Goal: Task Accomplishment & Management: Use online tool/utility

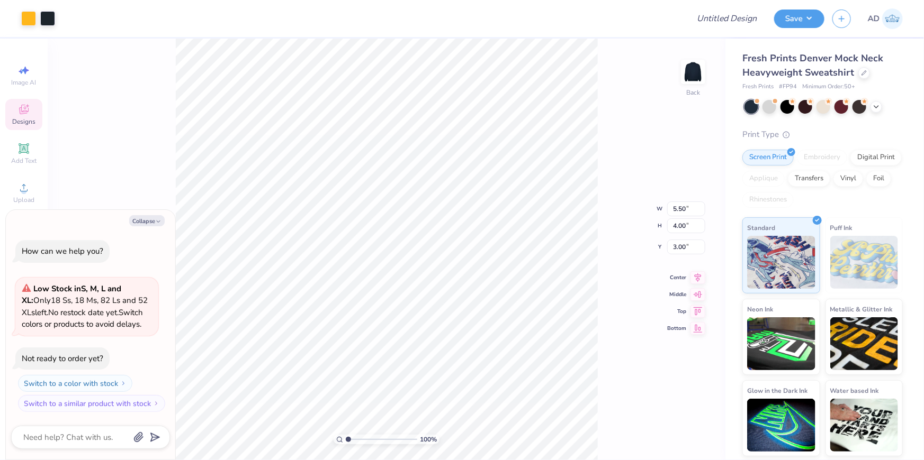
type textarea "x"
type input "9.45"
type input "6.87"
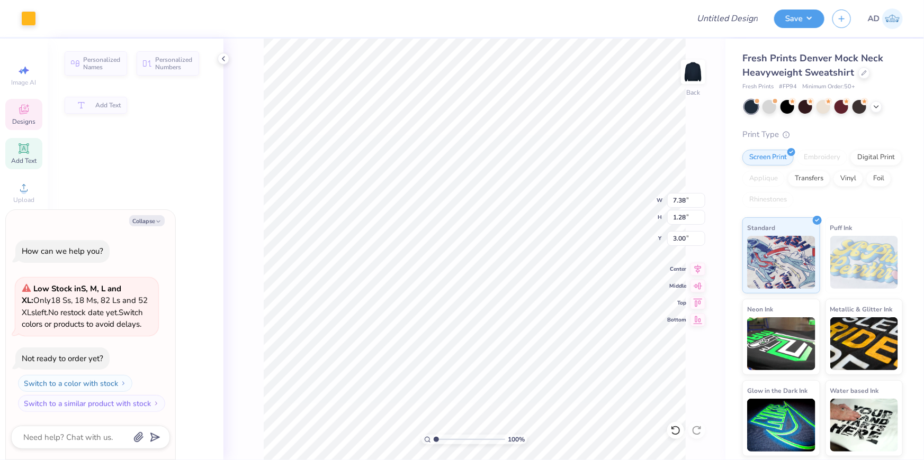
type textarea "x"
type input "7.38"
type input "1.28"
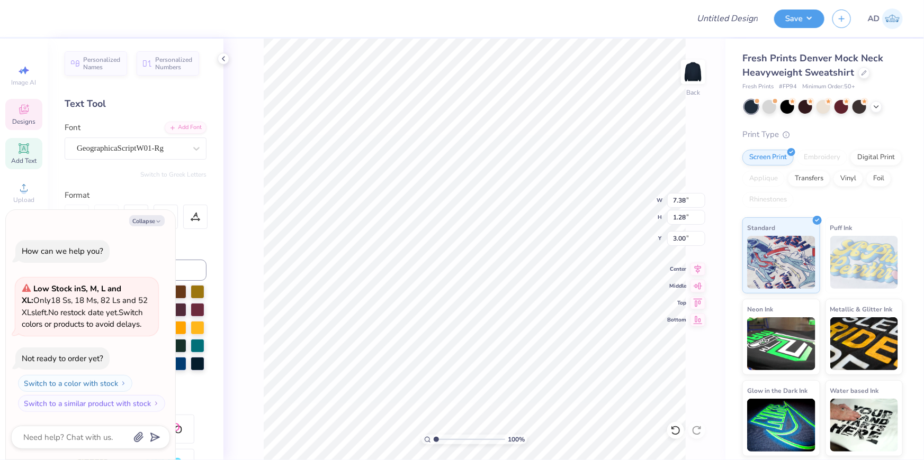
scroll to position [7, 4]
type textarea "x"
type textarea "Pi Kappa Alpha"
type textarea "x"
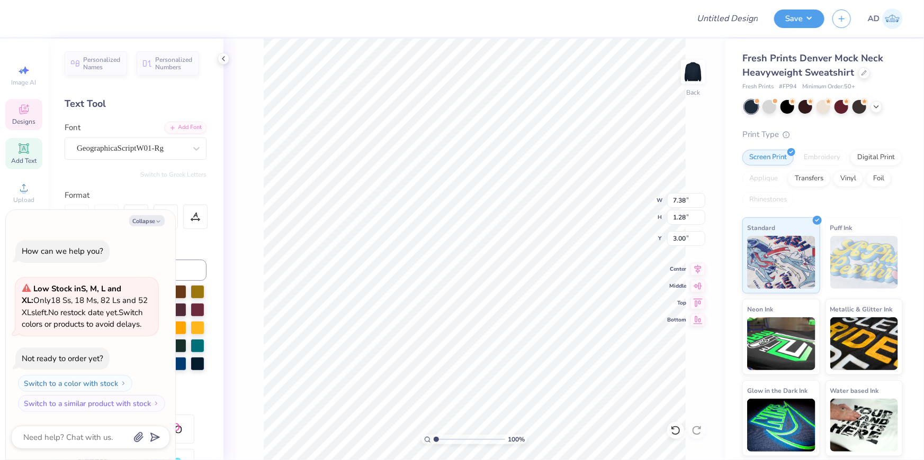
type input "3.34"
type input "3.64"
type input "6.15"
type textarea "x"
type input "0.66"
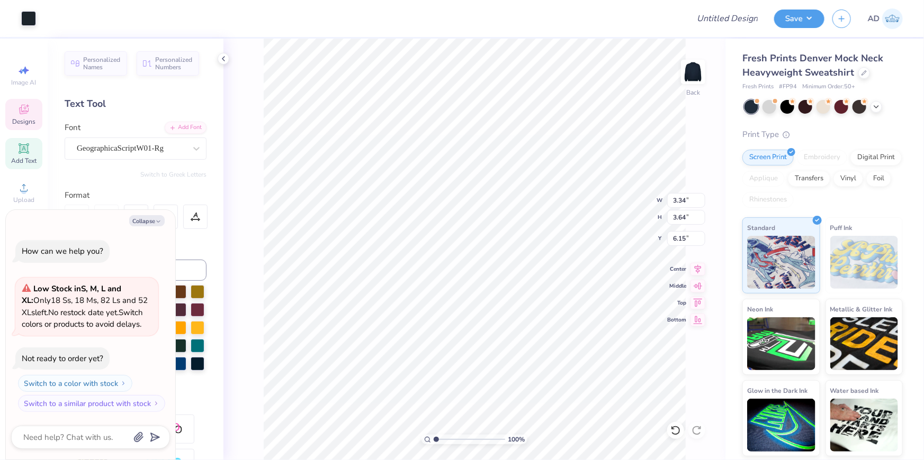
type input "1.10"
type input "6.87"
type textarea "x"
type input "4.60"
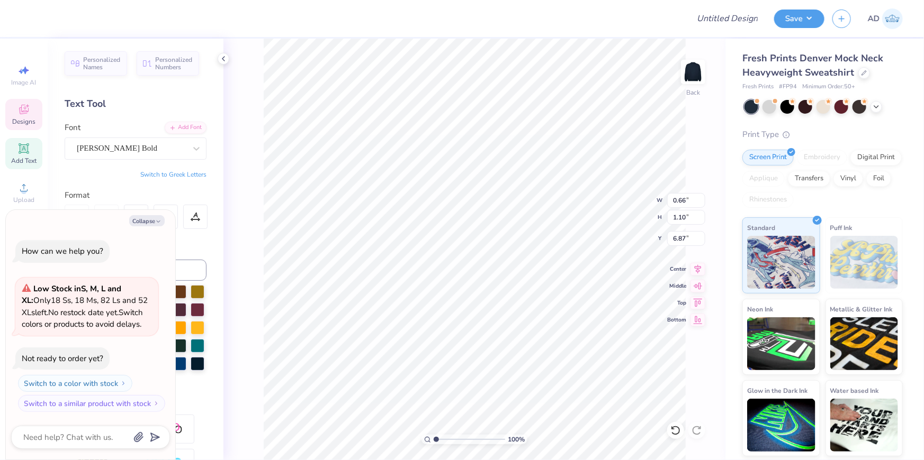
type input "3.81"
type input "6.06"
click at [539, 284] on li "Download vector" at bounding box center [534, 283] width 83 height 21
type textarea "x"
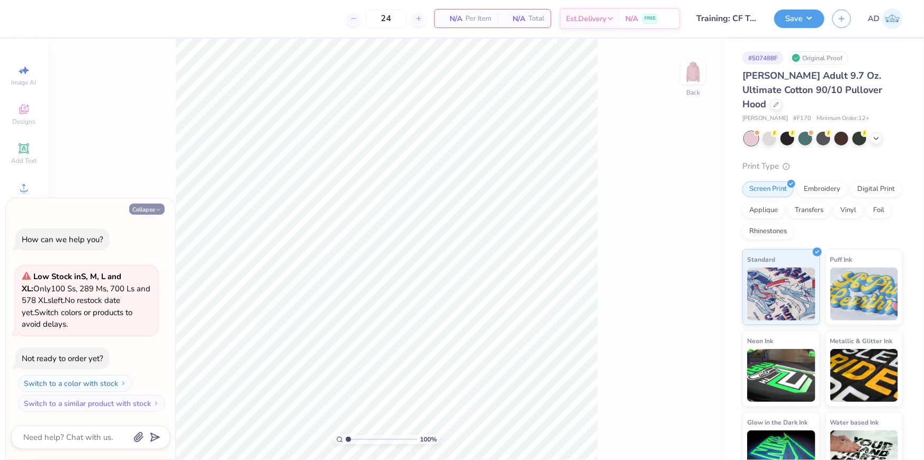
click at [148, 212] on button "Collapse" at bounding box center [146, 209] width 35 height 11
type textarea "x"
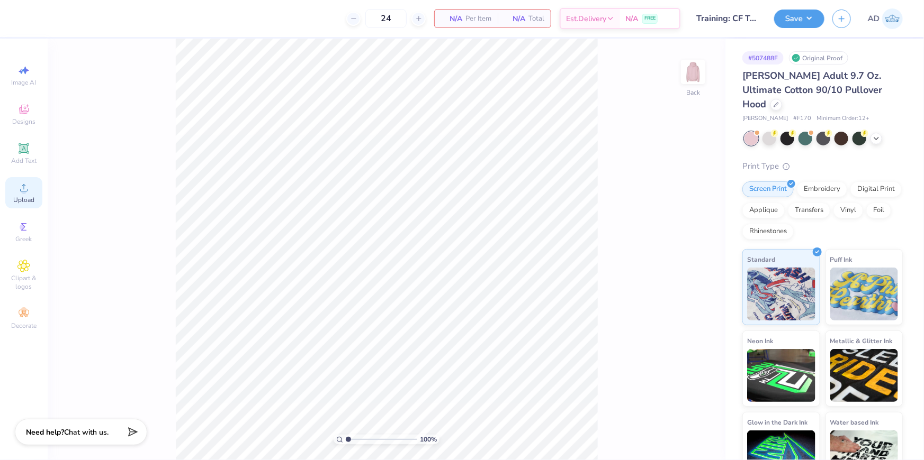
click at [24, 198] on span "Upload" at bounding box center [23, 200] width 21 height 8
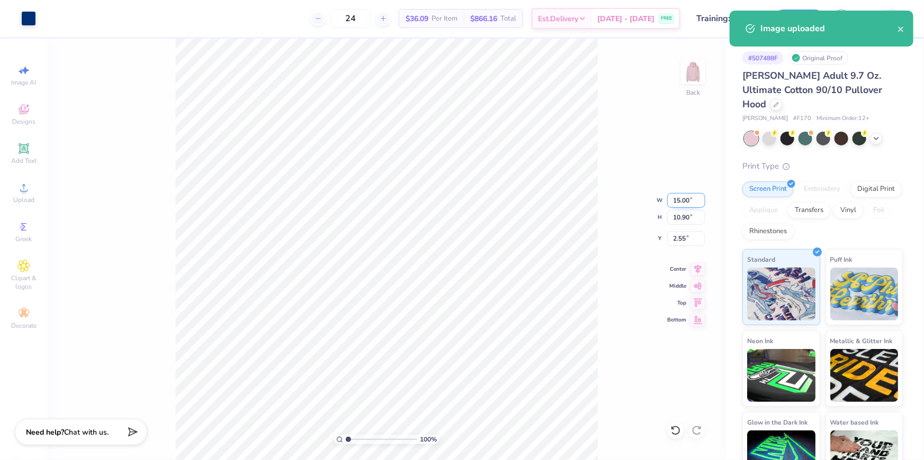
click at [687, 200] on input "15.00" at bounding box center [686, 200] width 38 height 15
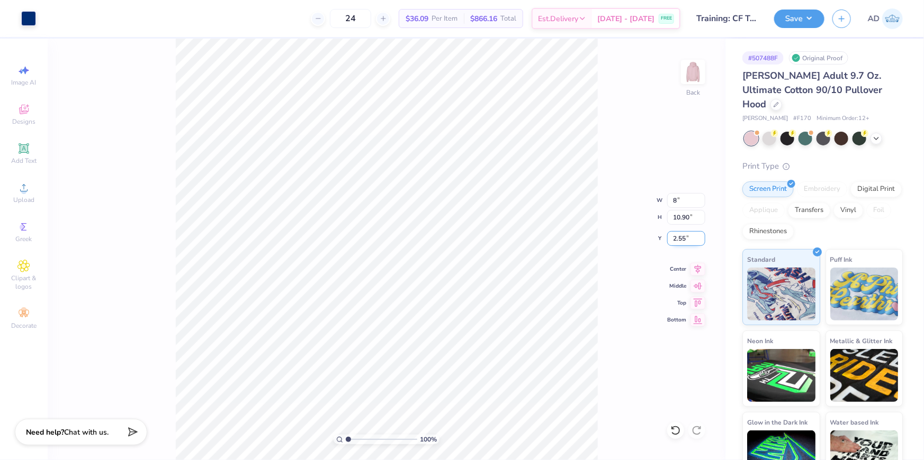
click at [684, 238] on input "2.55" at bounding box center [686, 238] width 38 height 15
type input "8.00"
type input "5.82"
click at [684, 238] on input "5.09" at bounding box center [686, 238] width 38 height 15
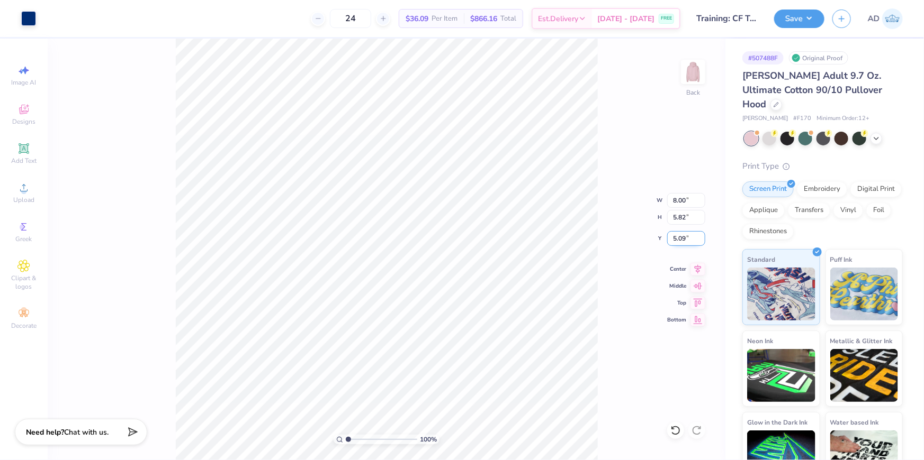
click at [684, 238] on input "5.09" at bounding box center [686, 238] width 38 height 15
click at [622, 236] on div "100 % Back W 8.00 8.00 " H 5.82 5.82 " Y 3 3 " Center Middle Top Bottom" at bounding box center [386, 250] width 677 height 422
type input "3.00"
click at [683, 196] on input "8.00" at bounding box center [686, 200] width 38 height 15
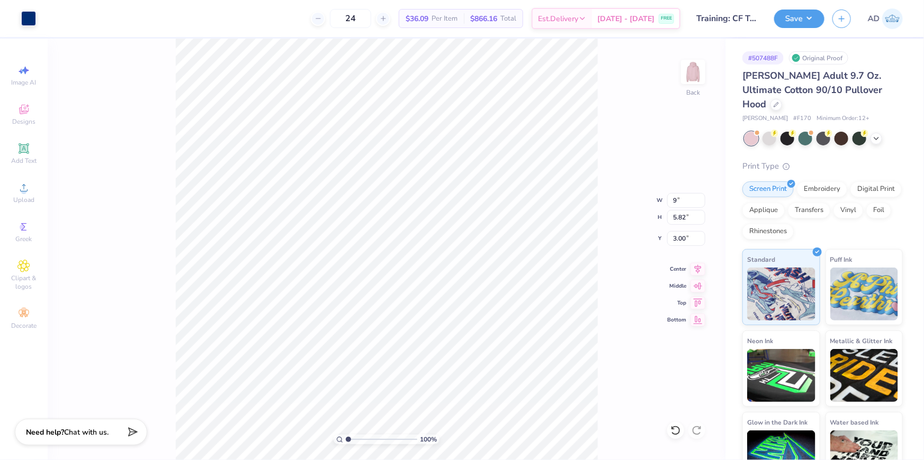
click at [622, 228] on div "100 % Back W 9 9 " H 5.82 5.82 " Y 3.00 3.00 " Center Middle Top Bottom" at bounding box center [386, 250] width 677 height 422
type input "9.00"
type input "6.54"
type input "2.64"
click at [677, 201] on input "9.00" at bounding box center [686, 200] width 38 height 15
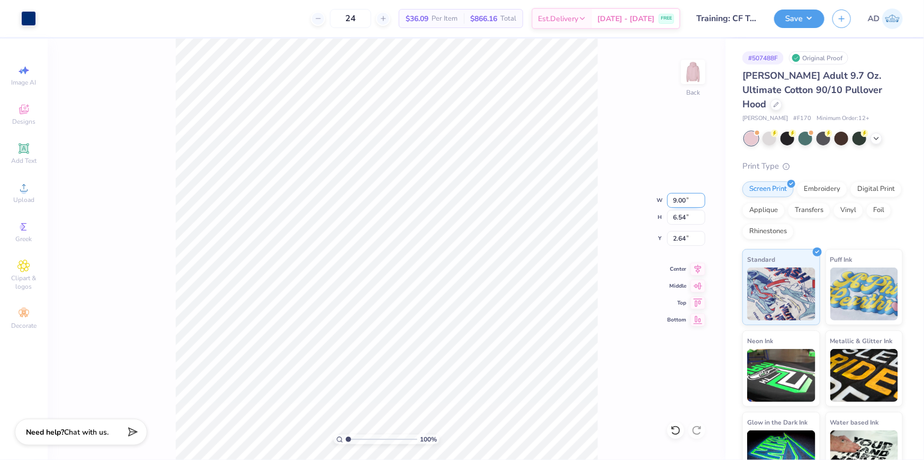
click at [677, 201] on input "9.00" at bounding box center [686, 200] width 38 height 15
type input "10"
click at [682, 204] on input "9.00" at bounding box center [686, 200] width 38 height 15
type input "10.00"
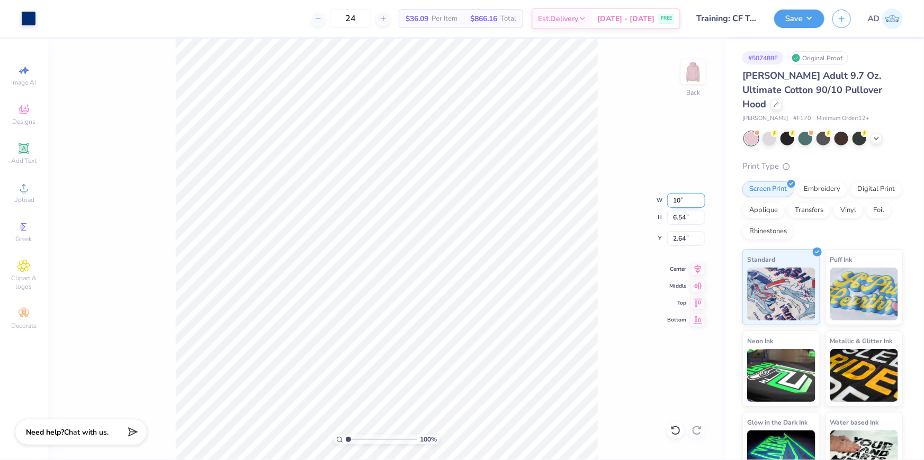
type input "7.27"
type input "2.27"
click at [603, 197] on div "100 % Back W 10.00 10.00 " H 7.27 7.27 " Y 2.27 2.27 " Center Middle Top Bottom" at bounding box center [386, 250] width 677 height 422
click at [26, 12] on div at bounding box center [28, 17] width 15 height 15
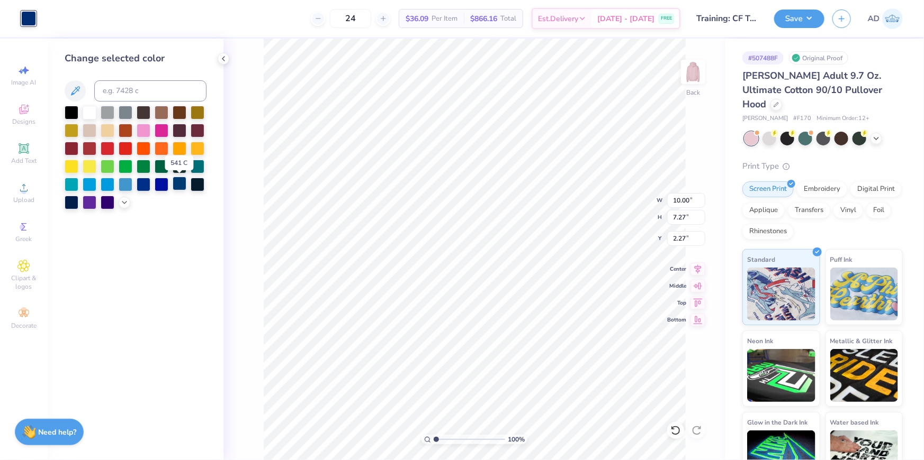
click at [182, 185] on div at bounding box center [180, 184] width 14 height 14
click at [689, 74] on img at bounding box center [693, 72] width 42 height 42
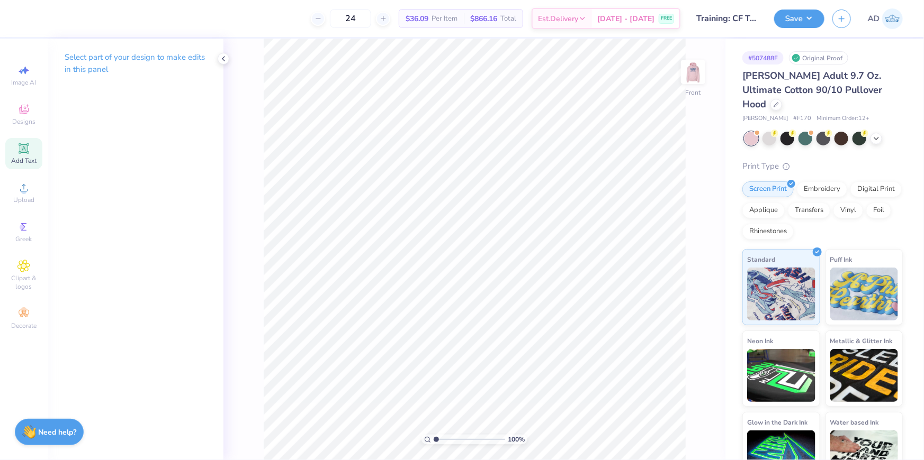
click at [21, 156] on div "Add Text" at bounding box center [23, 153] width 37 height 31
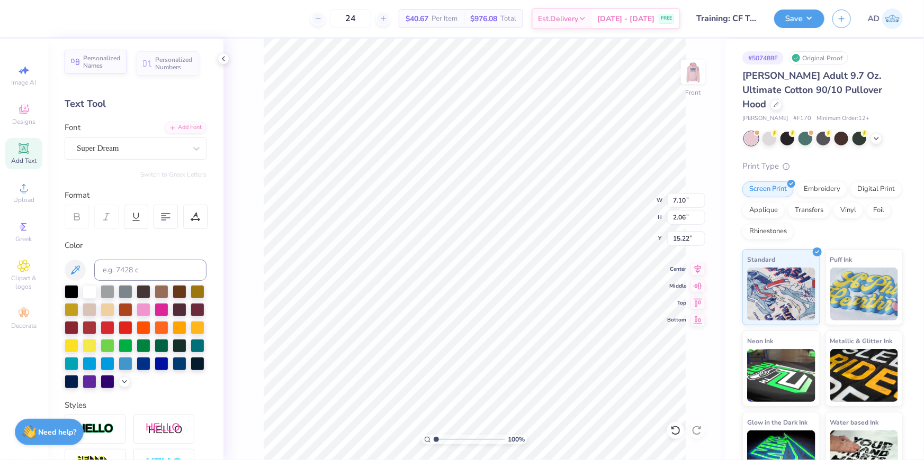
click at [103, 65] on span "Personalized Names" at bounding box center [102, 62] width 38 height 15
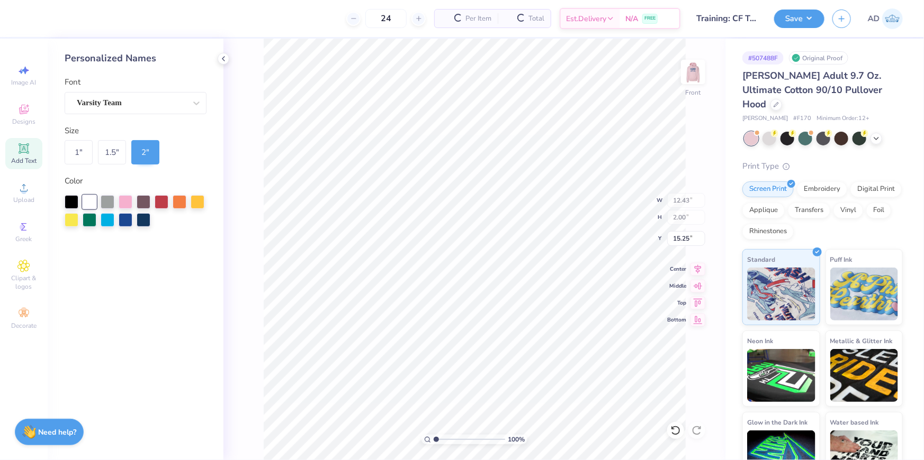
type input "12.43"
type input "2.00"
type input "9.44"
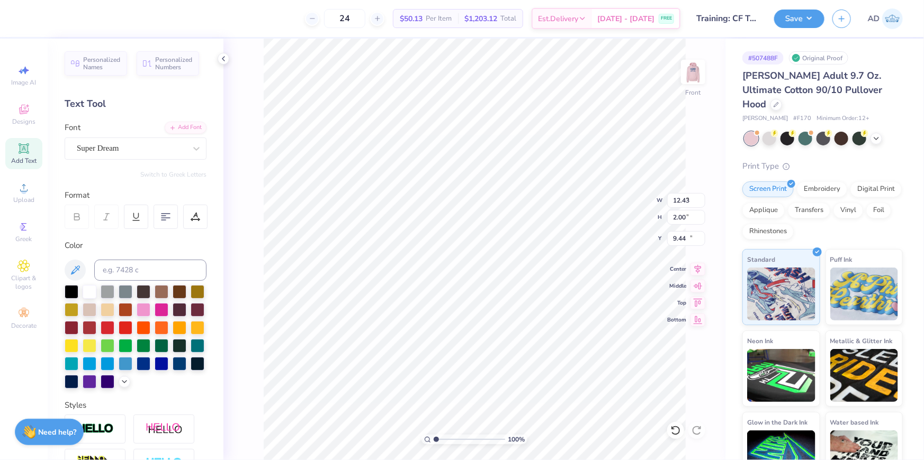
type input "7.10"
type input "2.06"
type input "15.22"
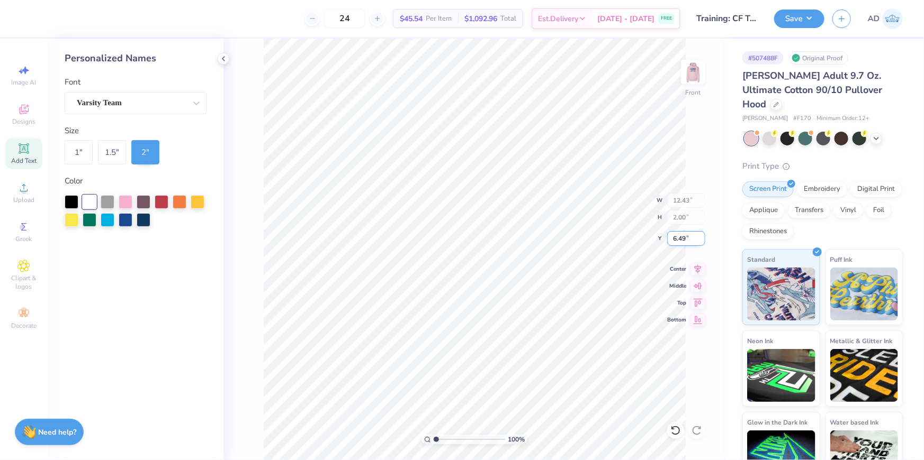
click at [678, 233] on input "6.49" at bounding box center [686, 238] width 38 height 15
type input "6"
click at [676, 238] on input "6.49" at bounding box center [686, 238] width 38 height 15
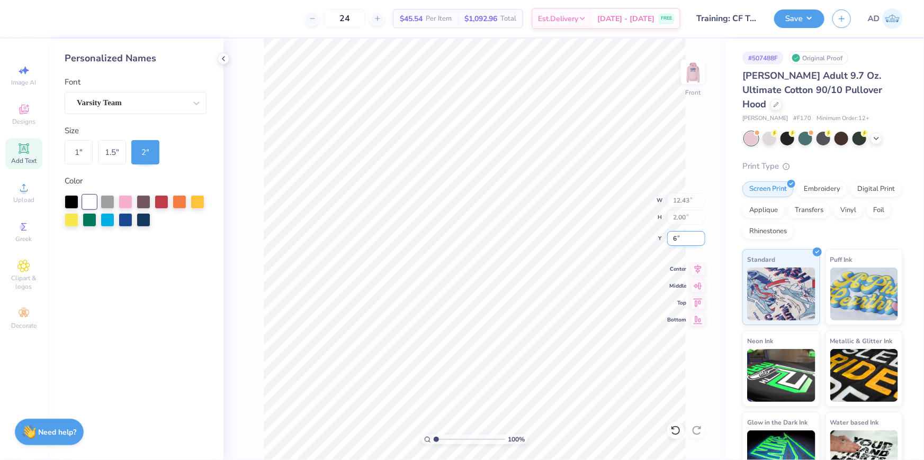
type input "6.00"
click at [106, 153] on div "1.5 "" at bounding box center [112, 152] width 28 height 24
type input "9.32"
type input "1.50"
type input "6.25"
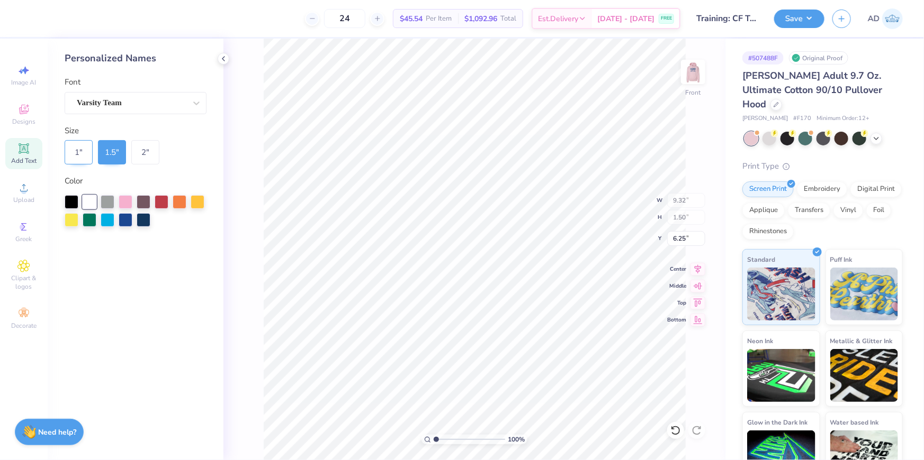
click at [76, 152] on div "1 "" at bounding box center [79, 152] width 28 height 24
type input "6.21"
type input "1.00"
type input "6.50"
click at [106, 155] on div "1.5 "" at bounding box center [112, 152] width 28 height 24
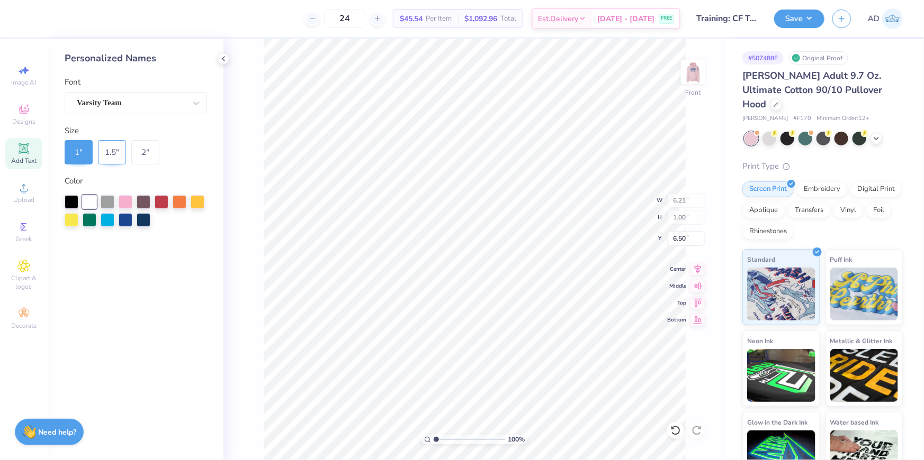
type input "9.32"
type input "1.50"
type input "6.25"
click at [149, 155] on div "2 "" at bounding box center [145, 152] width 28 height 24
type input "12.43"
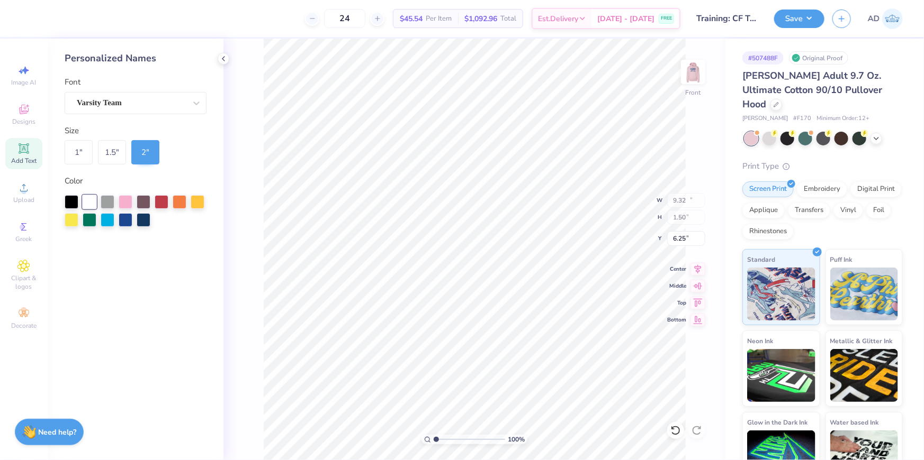
type input "2.00"
type input "6.04"
click at [148, 221] on div at bounding box center [144, 219] width 14 height 14
click at [168, 252] on div "Personalized Names Font Varsity Team Size 1 " 1.5 " 2 " Color" at bounding box center [136, 250] width 176 height 422
click at [176, 236] on div "Personalized Names Font Varsity Team Size 1 " 1.5 " 2 " Color" at bounding box center [136, 250] width 176 height 422
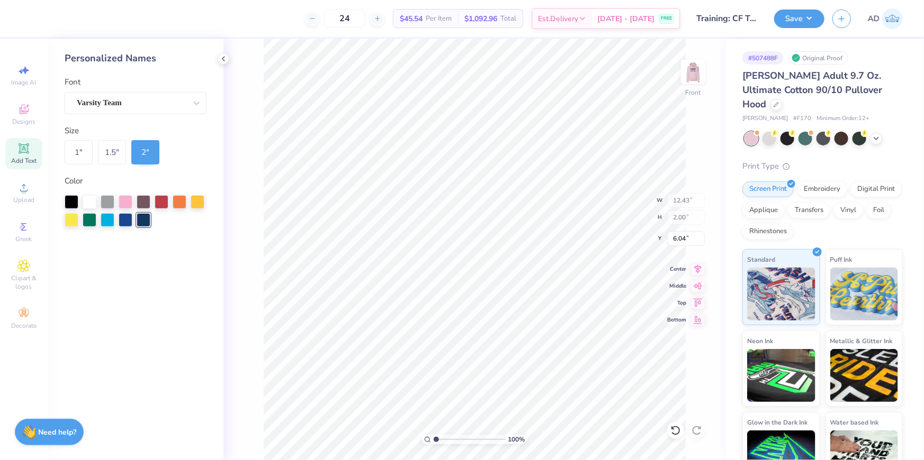
click at [26, 162] on span "Add Text" at bounding box center [23, 161] width 25 height 8
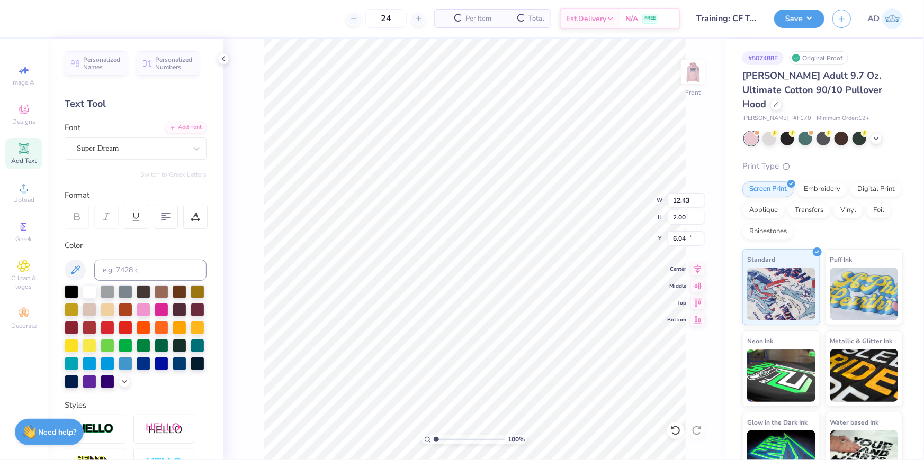
type input "7.10"
type input "2.06"
type input "15.22"
click at [167, 62] on span "Personalized Numbers" at bounding box center [174, 62] width 38 height 15
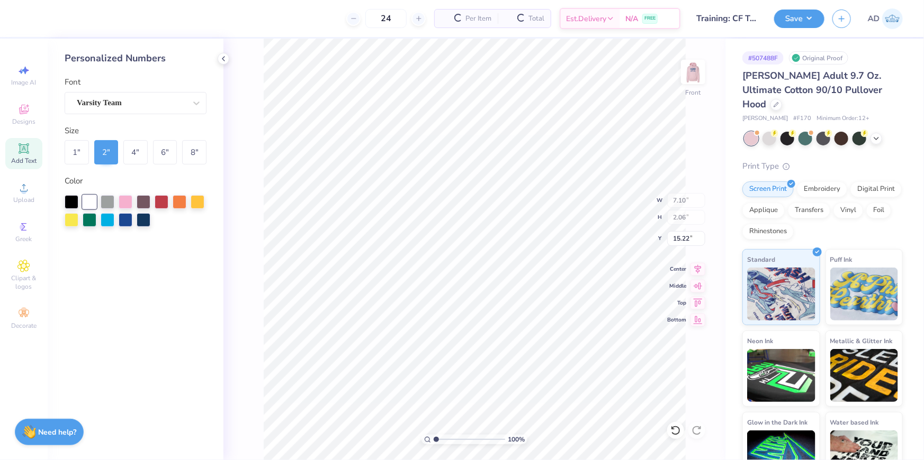
type input "2.78"
type input "2.00"
type input "12.13"
click at [191, 153] on div "8 "" at bounding box center [194, 152] width 24 height 24
type input "11.14"
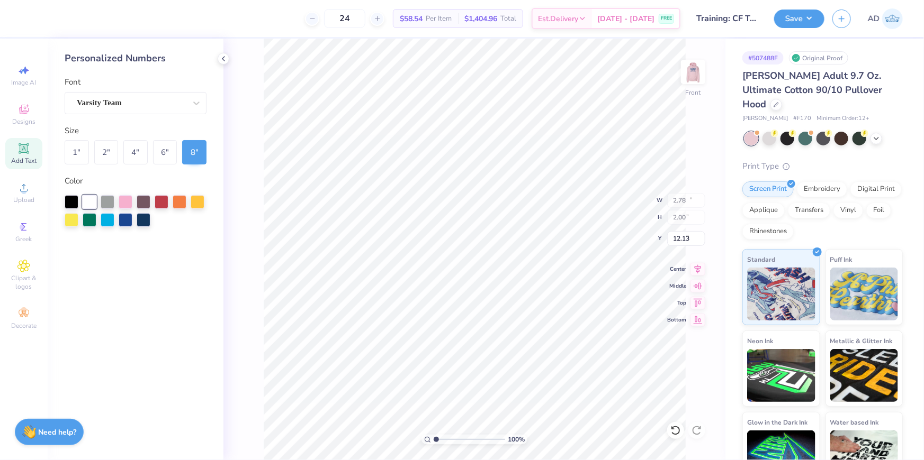
type input "8.00"
type input "7.22"
type input "7.10"
type input "2.06"
type input "15.22"
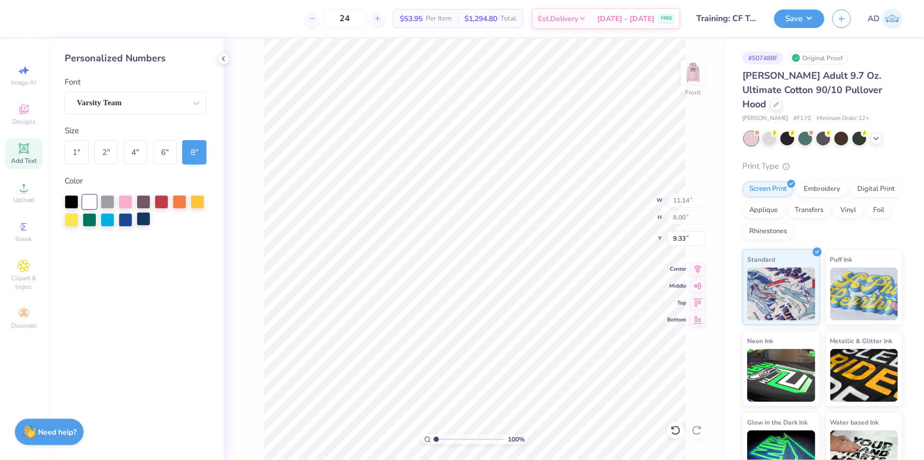
click at [146, 222] on div at bounding box center [144, 219] width 14 height 14
click at [683, 238] on input "9.33" at bounding box center [686, 238] width 38 height 15
type input "9.00"
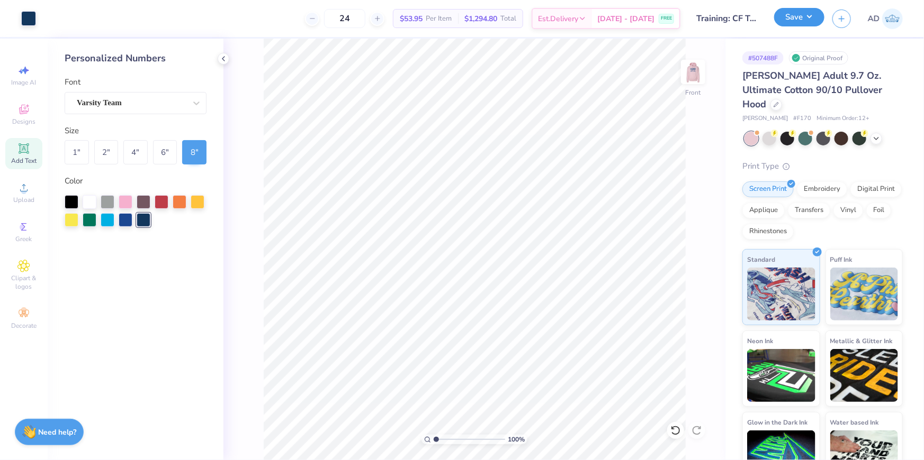
click at [799, 19] on button "Save" at bounding box center [799, 17] width 50 height 19
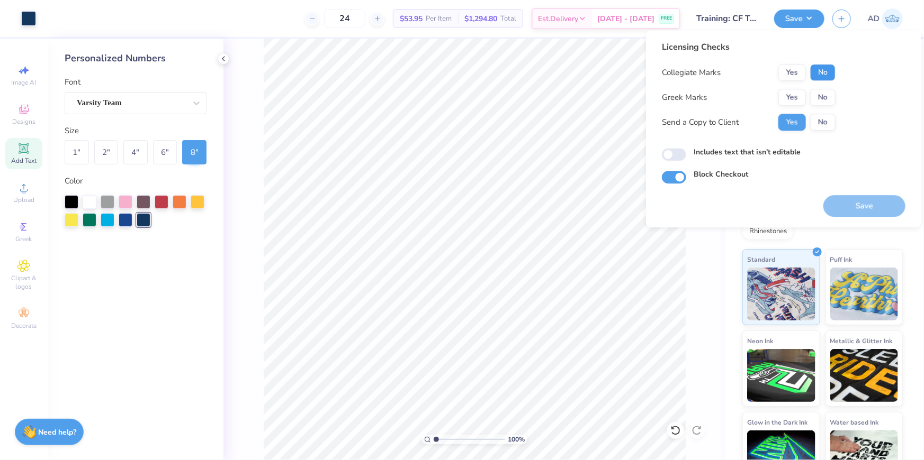
click at [821, 71] on button "No" at bounding box center [822, 72] width 25 height 17
click at [824, 96] on button "No" at bounding box center [822, 97] width 25 height 17
click at [826, 117] on button "No" at bounding box center [822, 122] width 25 height 17
click at [677, 153] on input "Includes text that isn't editable" at bounding box center [674, 155] width 24 height 13
checkbox input "true"
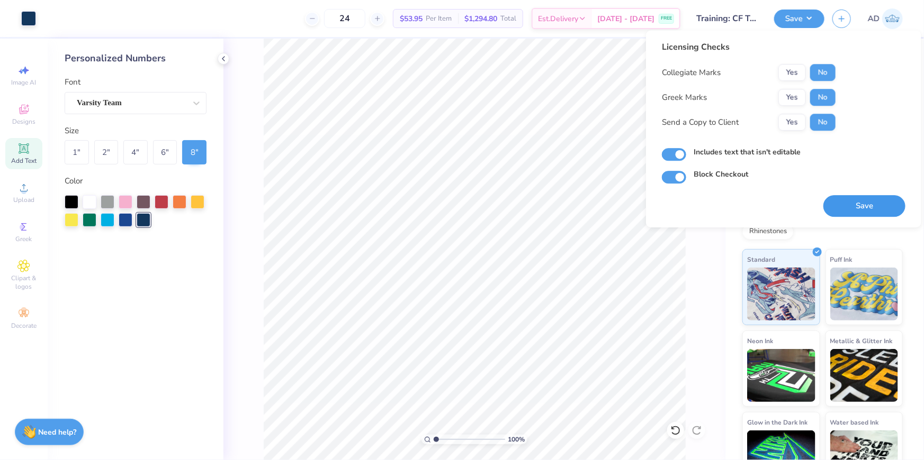
click at [871, 202] on button "Save" at bounding box center [864, 206] width 82 height 22
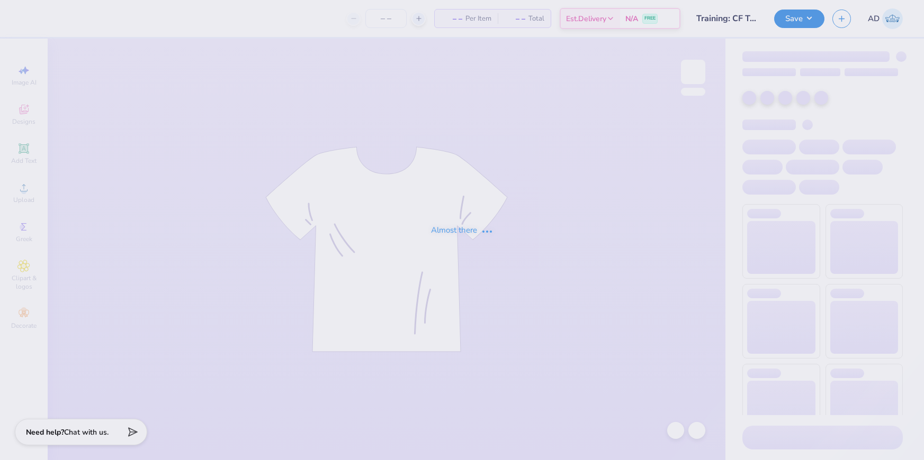
type input "24"
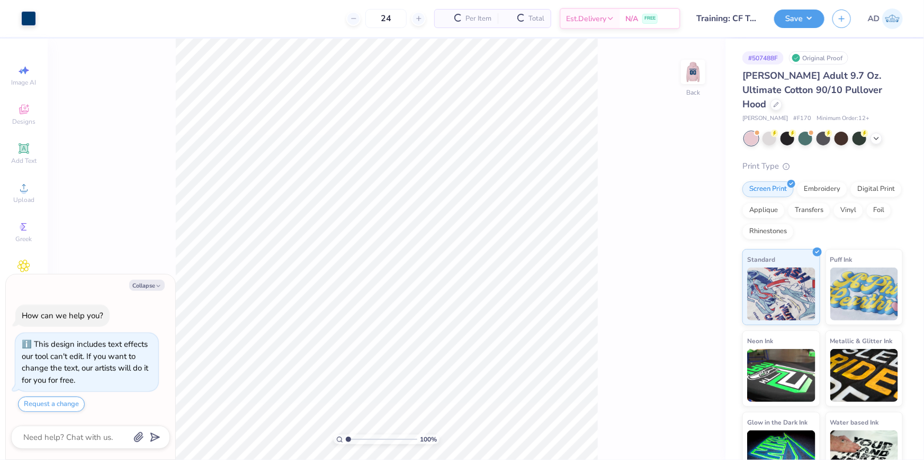
type textarea "x"
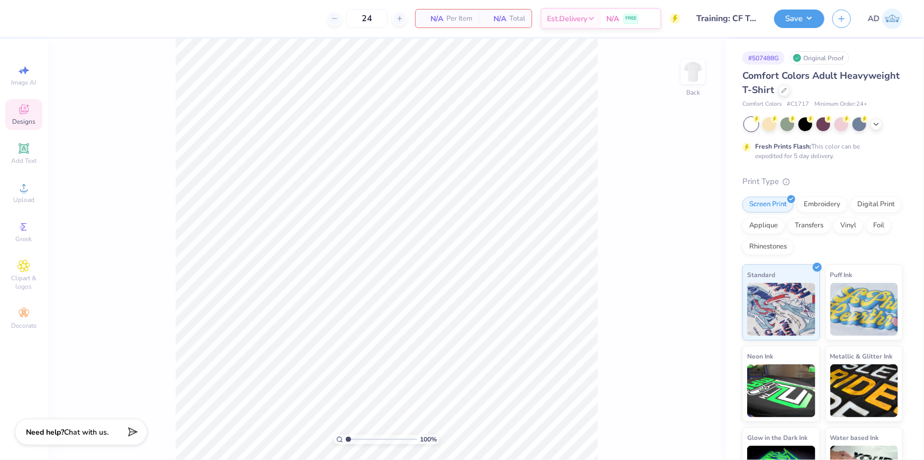
click at [29, 116] on icon at bounding box center [23, 109] width 13 height 13
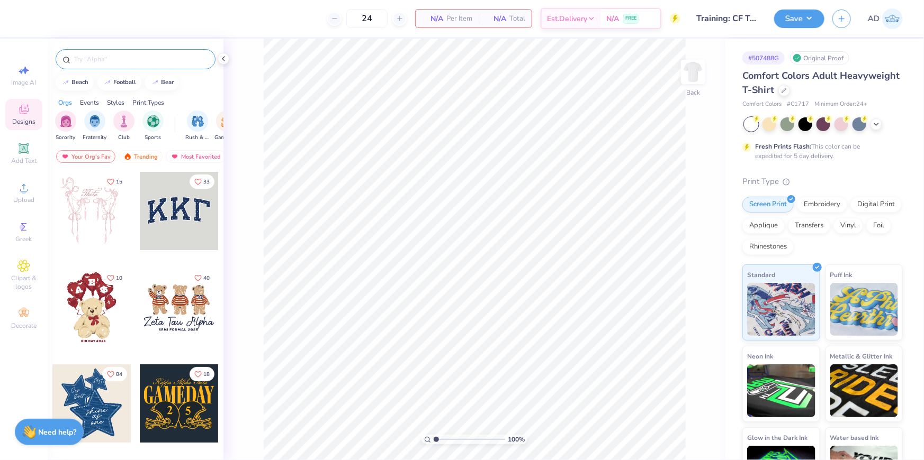
click at [156, 64] on input "text" at bounding box center [140, 59] width 135 height 11
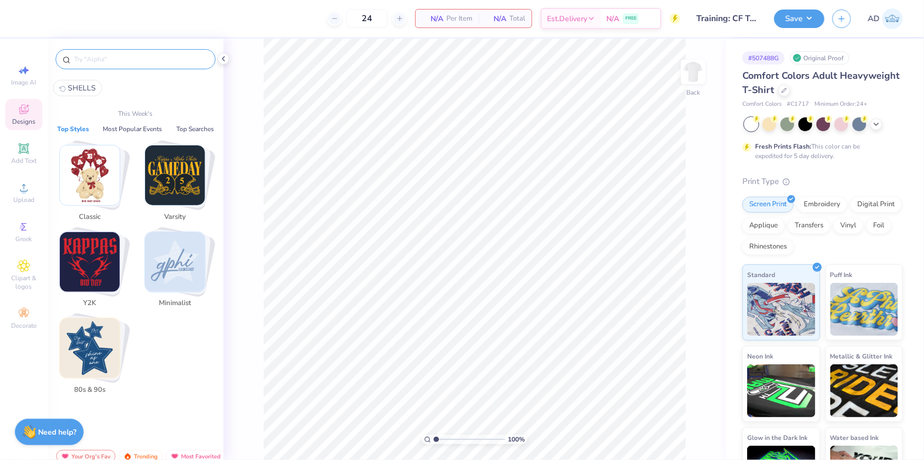
paste input "Colorful Psyched"
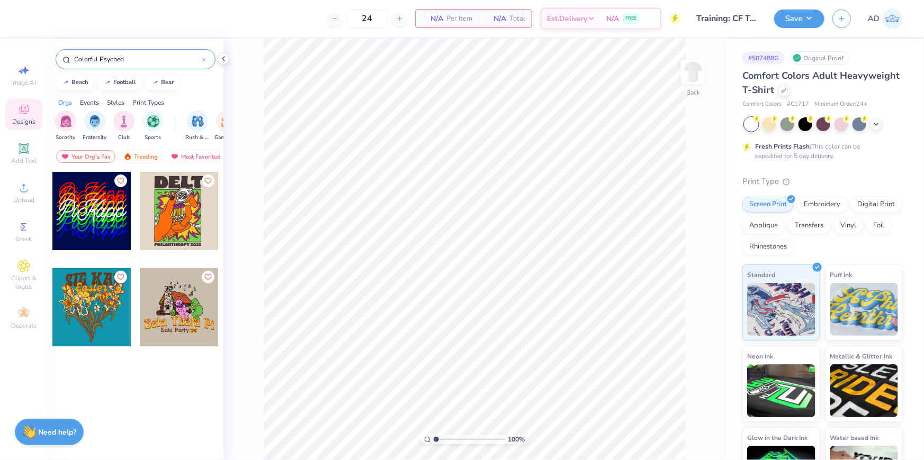
type input "Colorful Psyched"
click at [96, 214] on div at bounding box center [91, 211] width 78 height 78
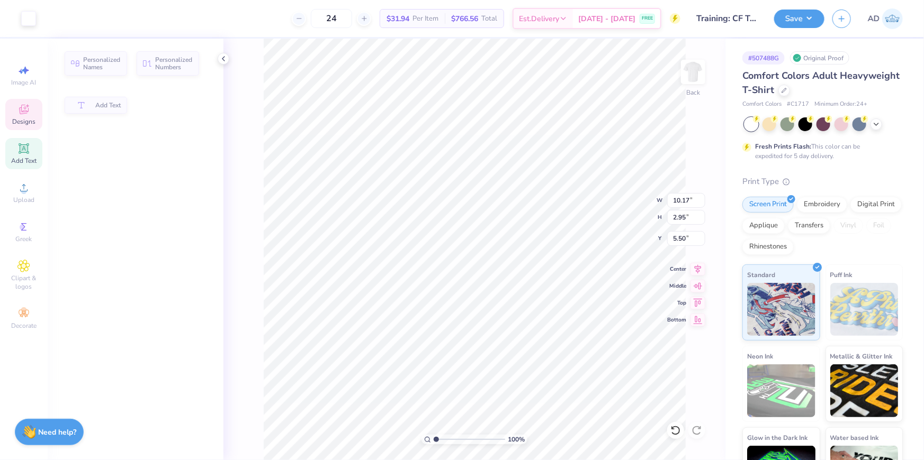
type input "2.95"
type input "5.50"
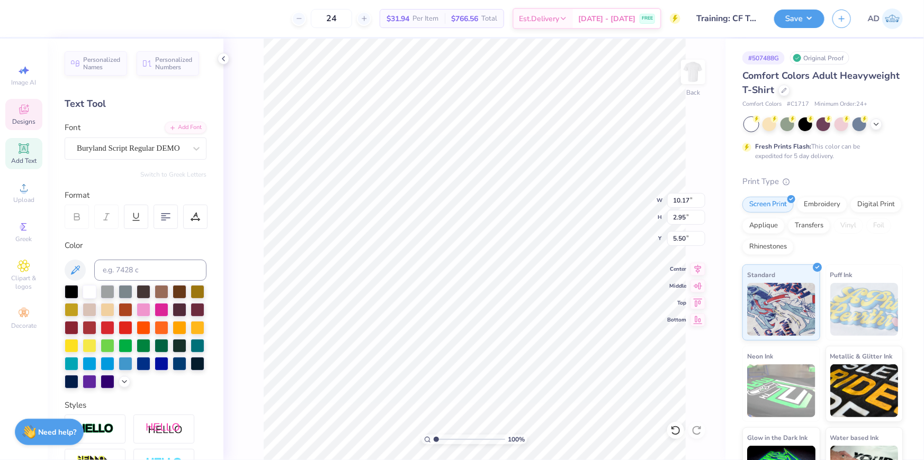
scroll to position [7, 2]
type input "7.17"
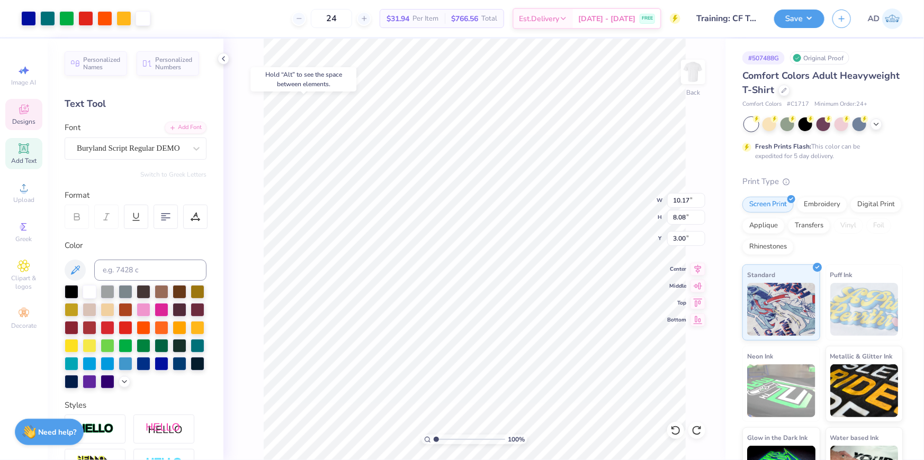
type input "8.08"
type input "3.00"
click at [138, 144] on div "Buryland Script Regular DEMO" at bounding box center [131, 148] width 111 height 16
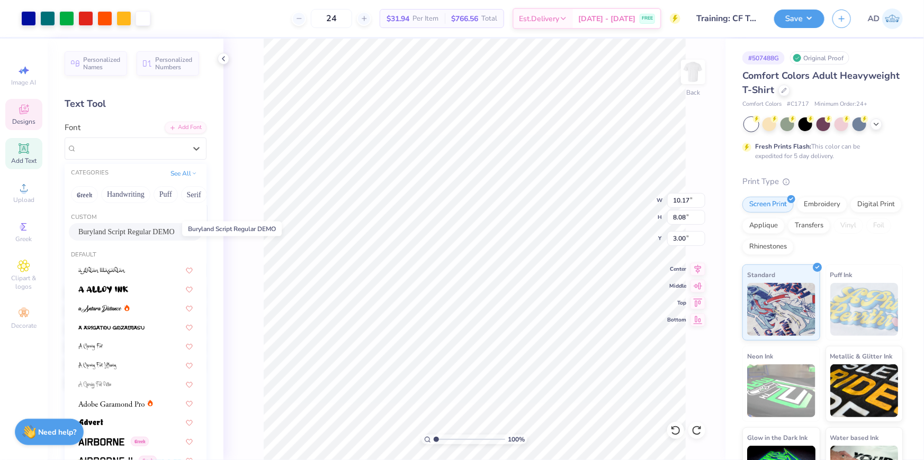
click at [143, 231] on span "Buryland Script Regular DEMO" at bounding box center [126, 232] width 96 height 11
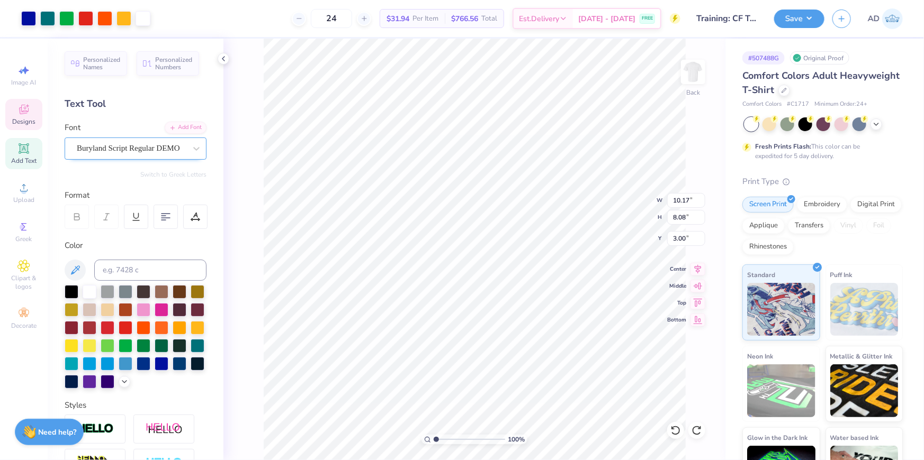
click at [149, 148] on div "Buryland Script Regular DEMO" at bounding box center [131, 148] width 111 height 16
click at [167, 150] on div "Buryland Script Regular DEMO" at bounding box center [131, 148] width 111 height 16
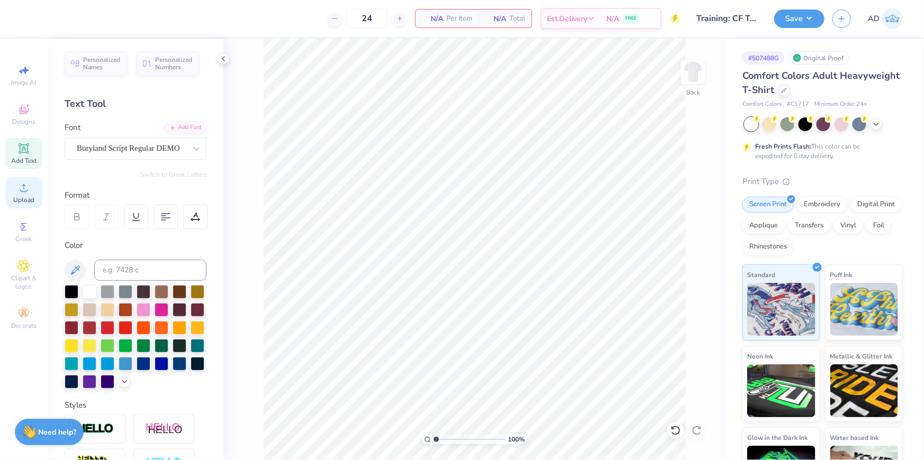
click at [16, 191] on div "Upload" at bounding box center [23, 192] width 37 height 31
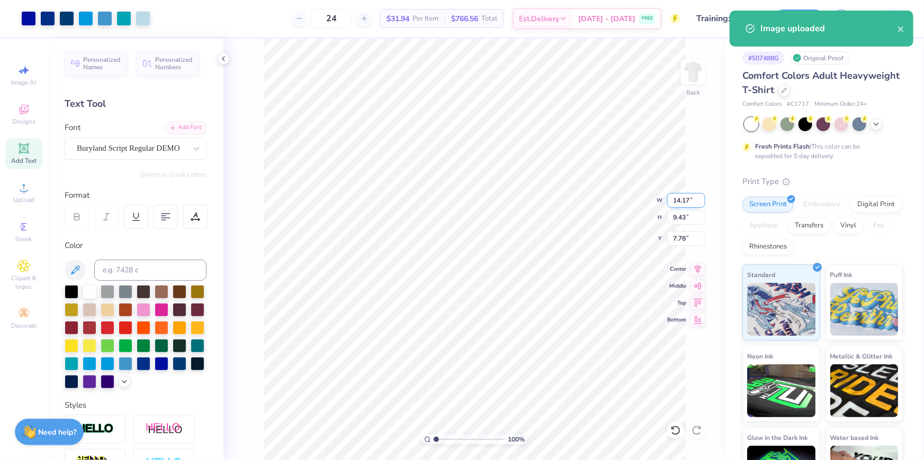
click at [677, 203] on input "14.17" at bounding box center [686, 200] width 38 height 15
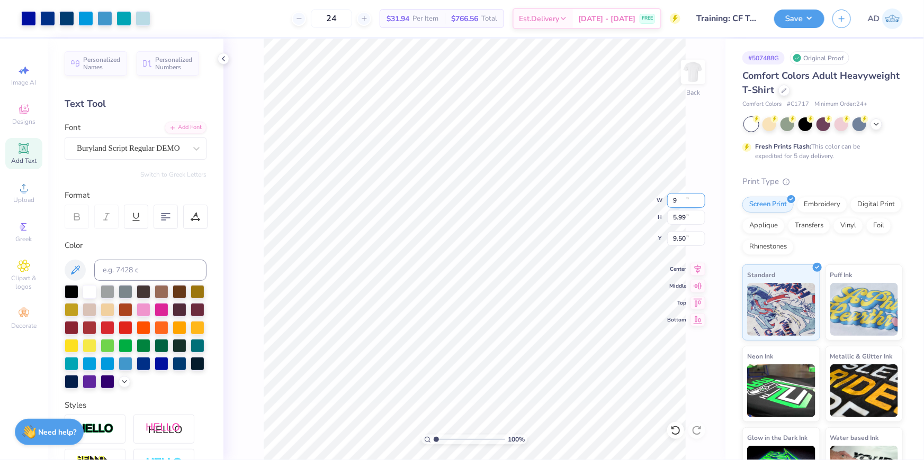
type input "9.00"
type input "5.99"
click at [683, 235] on input "9.50" at bounding box center [686, 238] width 38 height 15
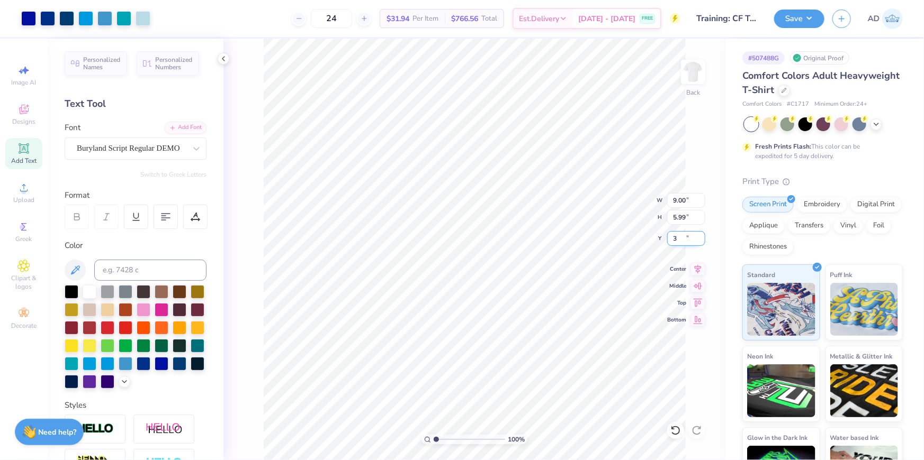
type input "3.00"
click at [681, 205] on input "9.00" at bounding box center [686, 200] width 38 height 15
type input "10.00"
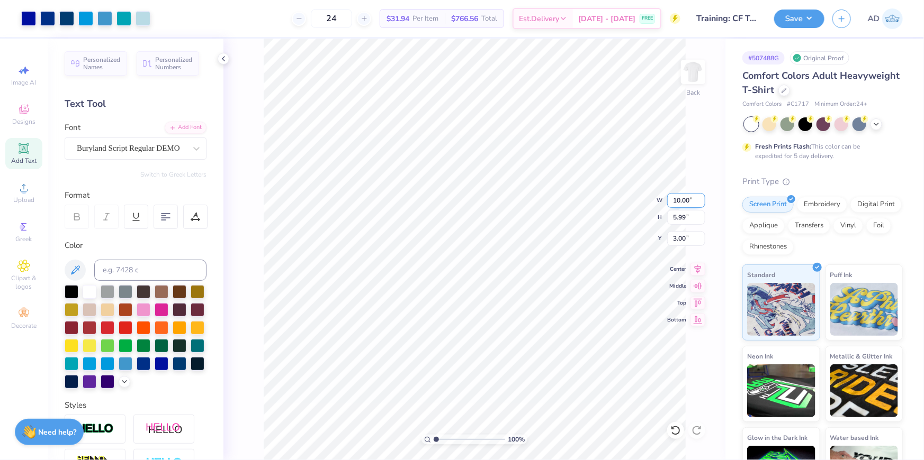
type input "6.66"
type input "2.67"
click at [791, 22] on button "Save" at bounding box center [799, 17] width 50 height 19
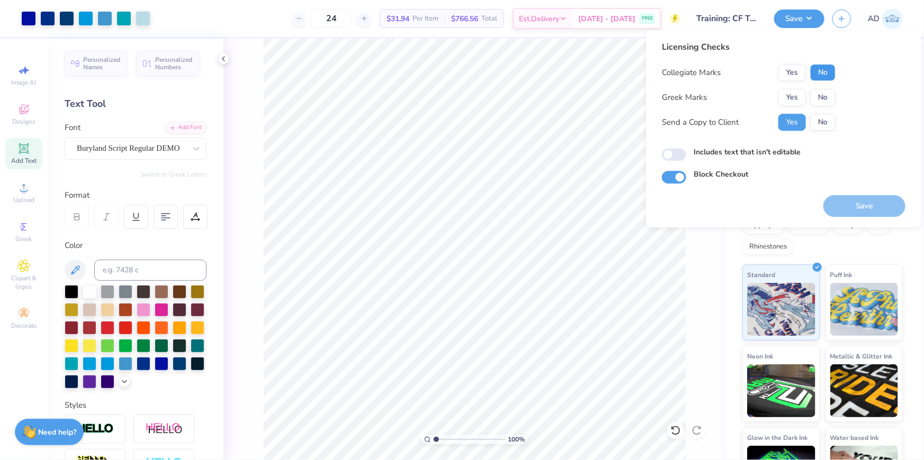
click at [819, 67] on button "No" at bounding box center [822, 72] width 25 height 17
click at [820, 94] on button "No" at bounding box center [822, 97] width 25 height 17
click at [825, 123] on button "No" at bounding box center [822, 122] width 25 height 17
click at [671, 153] on input "Includes text that isn't editable" at bounding box center [674, 155] width 24 height 13
click at [677, 155] on input "Includes text that isn't editable" at bounding box center [674, 155] width 24 height 13
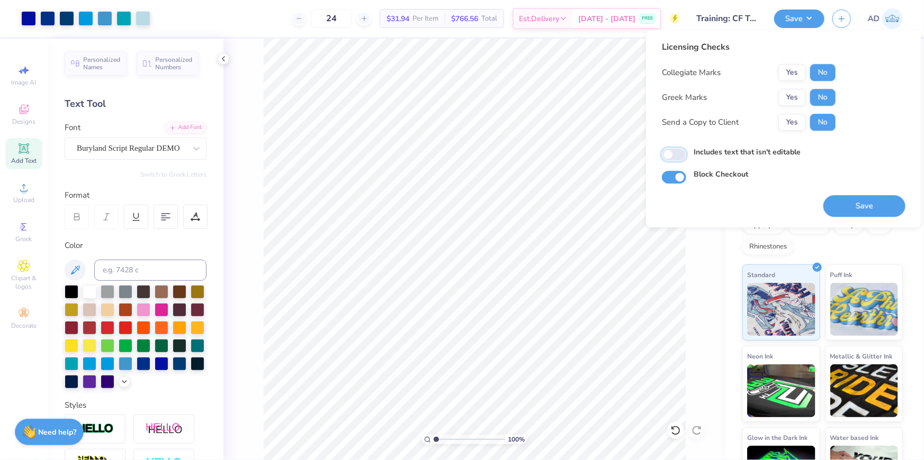
checkbox input "false"
click at [849, 205] on button "Save" at bounding box center [864, 206] width 82 height 22
click at [223, 61] on icon at bounding box center [223, 59] width 8 height 8
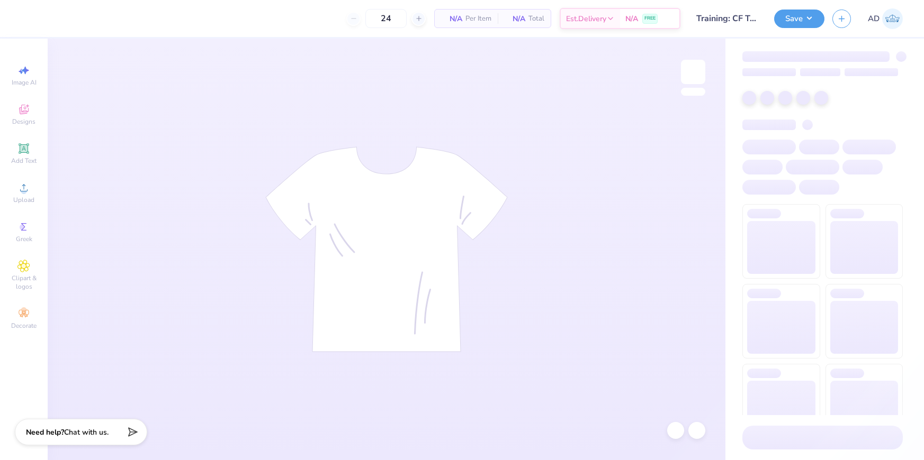
type input "50"
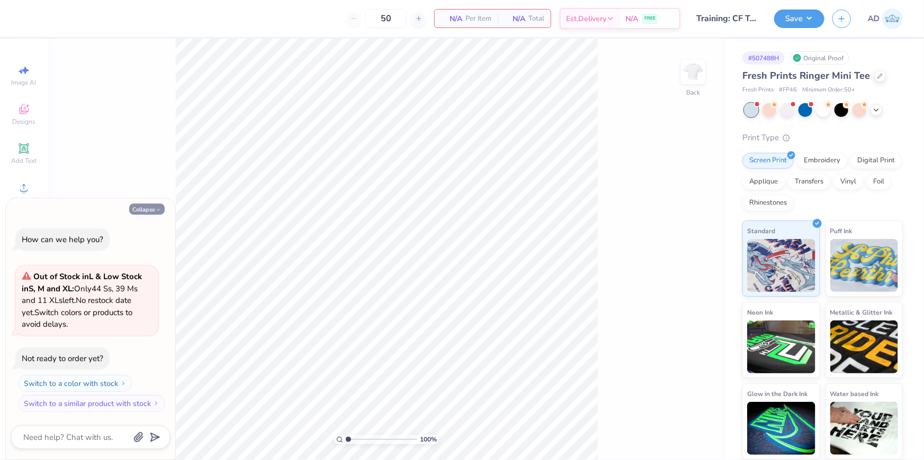
click at [153, 212] on button "Collapse" at bounding box center [146, 209] width 35 height 11
type textarea "x"
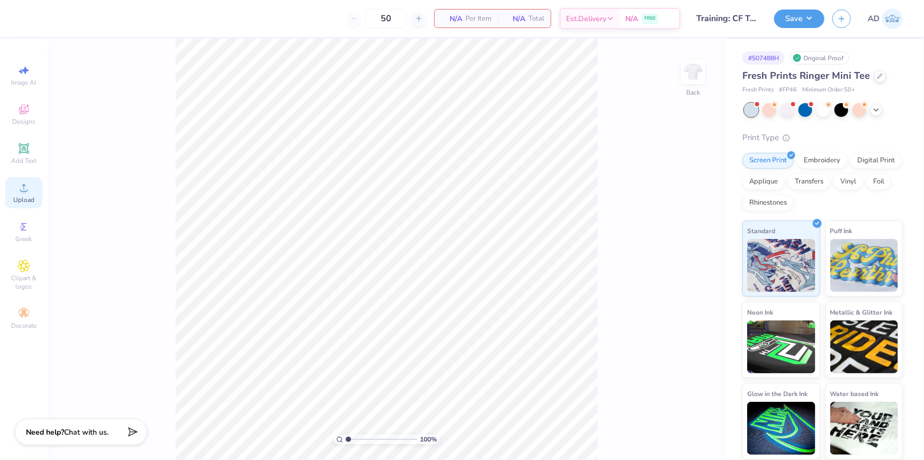
click at [24, 196] on span "Upload" at bounding box center [23, 200] width 21 height 8
click at [24, 185] on icon at bounding box center [23, 188] width 13 height 13
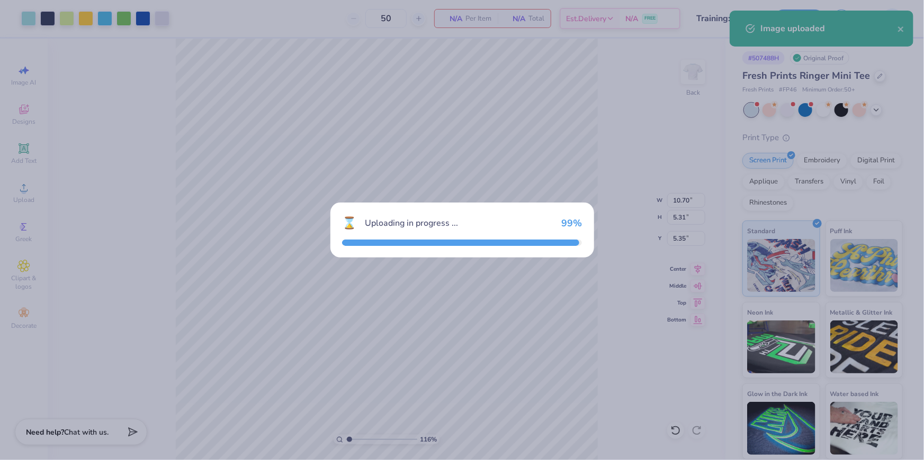
type input "1.16368413068935"
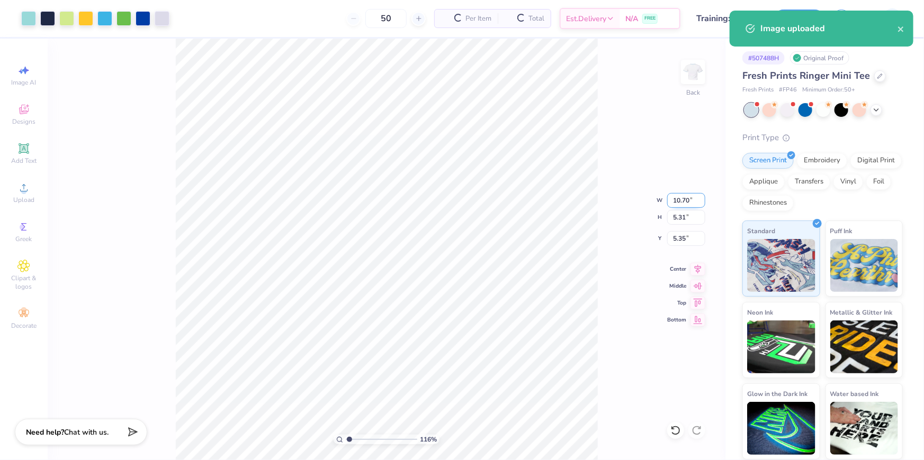
click at [681, 200] on input "10.70" at bounding box center [686, 200] width 38 height 15
type input "9"
type input "1.16368413068935"
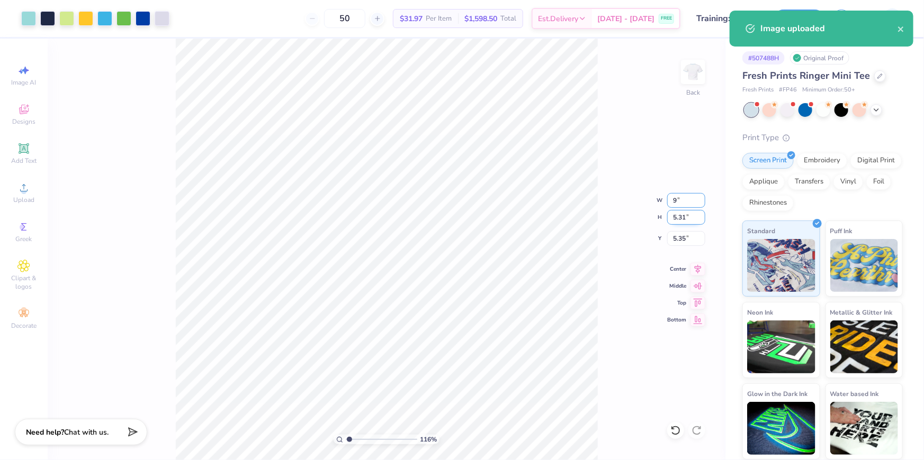
type input "9.00"
type input "4.46"
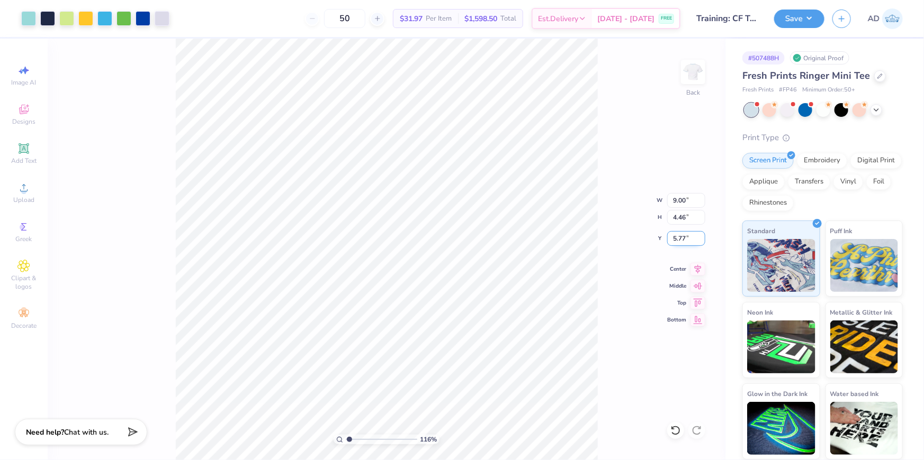
click at [686, 236] on input "5.77" at bounding box center [686, 238] width 38 height 15
type input "3"
type input "1.16368413068935"
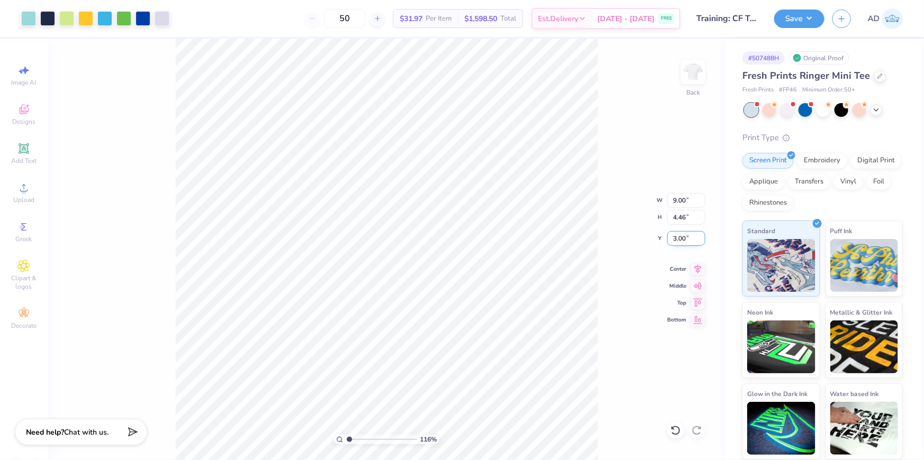
click at [678, 241] on input "3.00" at bounding box center [686, 238] width 38 height 15
type input "2"
type input "1.16368413068935"
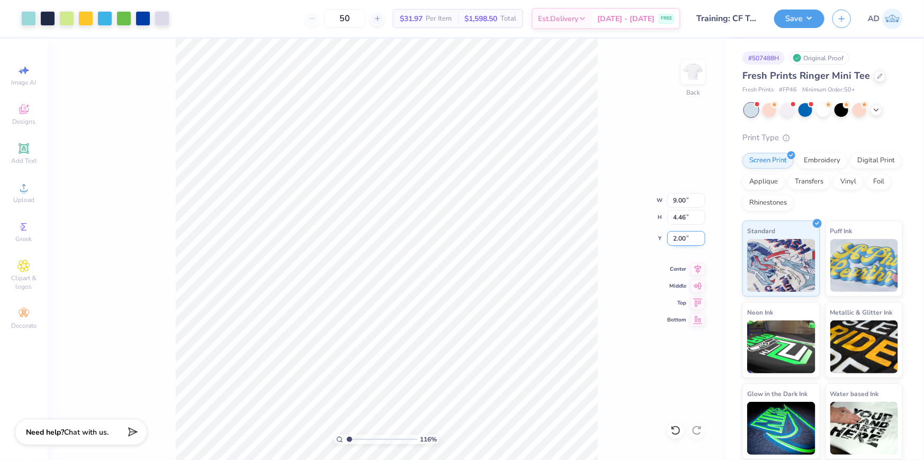
click at [678, 238] on input "2.00" at bounding box center [686, 238] width 38 height 15
type input "1"
type input "1.16368413068935"
click at [678, 238] on input "1.00" at bounding box center [686, 238] width 38 height 15
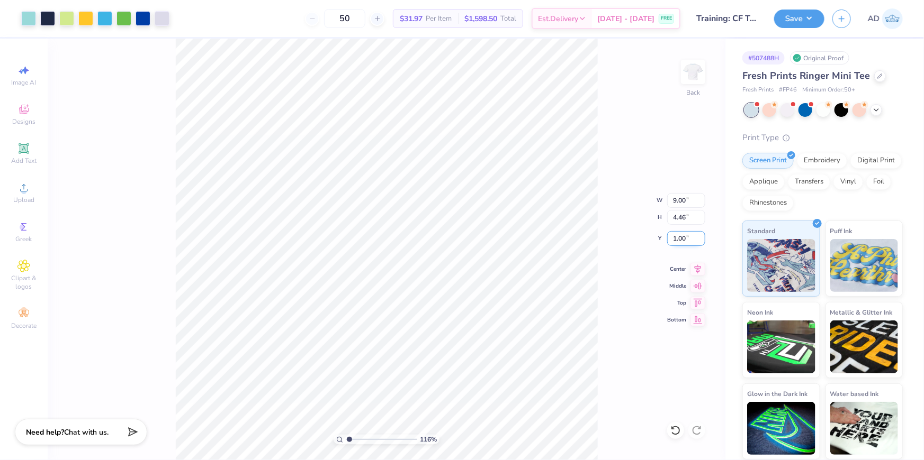
click at [678, 238] on input "1.00" at bounding box center [686, 238] width 38 height 15
type input "2"
type input "1.16368413068935"
type input "2.00"
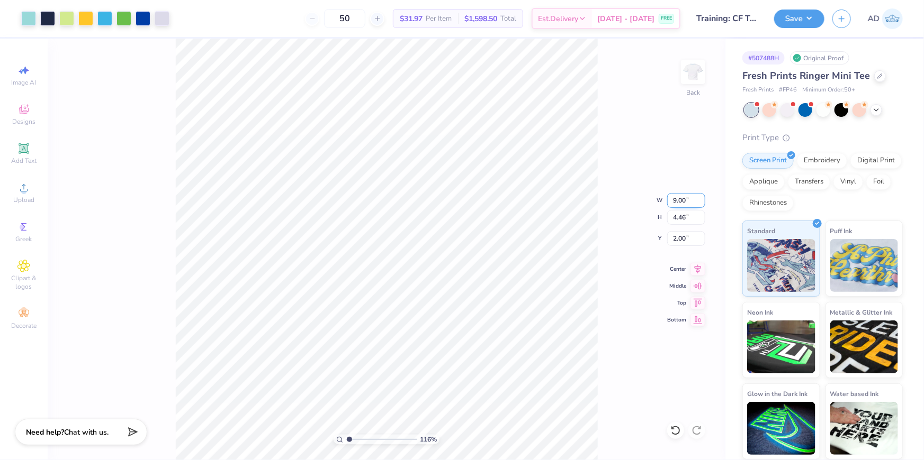
click at [681, 200] on input "9.00" at bounding box center [686, 200] width 38 height 15
type input "8"
type input "1.16368413068935"
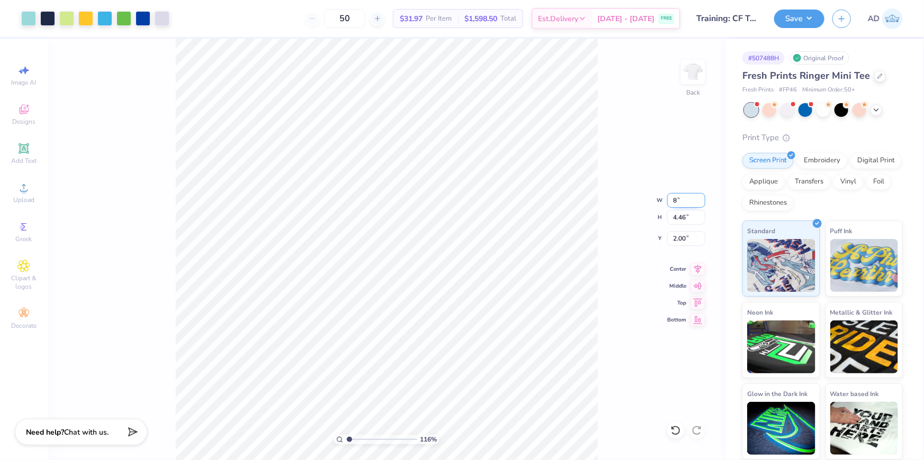
type input "8.00"
type input "3.97"
type input "2.25"
click at [601, 217] on div "116 % Back W 8.00 8.00 " H 3.97 3.97 " Y 2.25 2.25 " Center Middle Top Bottom" at bounding box center [386, 250] width 677 height 422
type input "1.16368413068935"
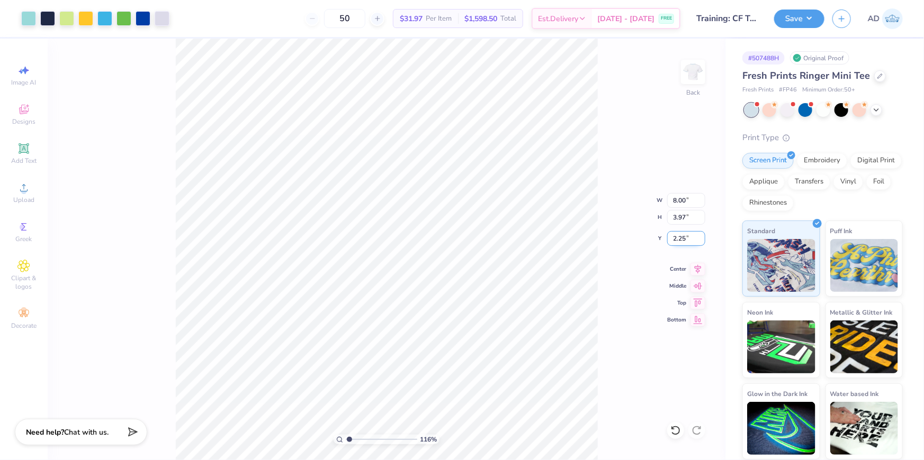
click at [677, 238] on input "2.25" at bounding box center [686, 238] width 38 height 15
type input "1"
type input "1.16368413068935"
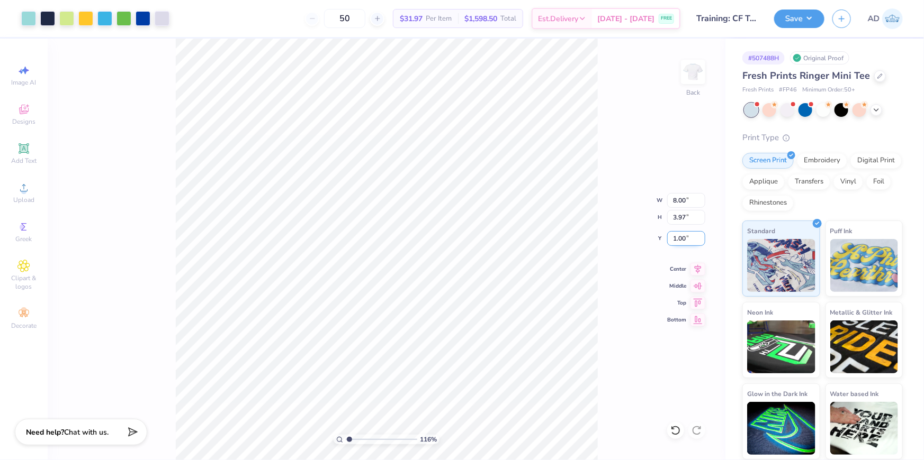
click at [684, 239] on input "1.00" at bounding box center [686, 238] width 38 height 15
type input "2"
type input "1.16368413068935"
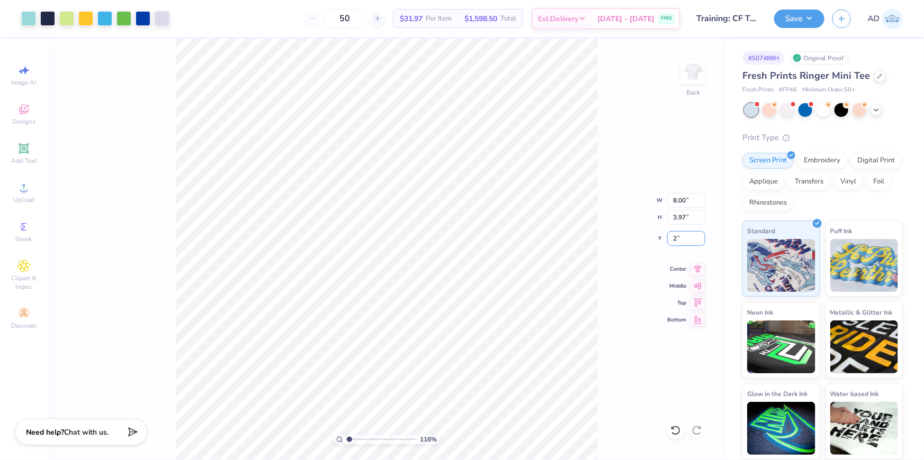
type input "2.00"
click at [614, 248] on div "116 % Back W 8.00 8.00 " H 3.97 3.97 " Y 2.00 2.00 " Center Middle Top Bottom" at bounding box center [386, 250] width 677 height 422
click at [800, 26] on button "Save" at bounding box center [799, 17] width 50 height 19
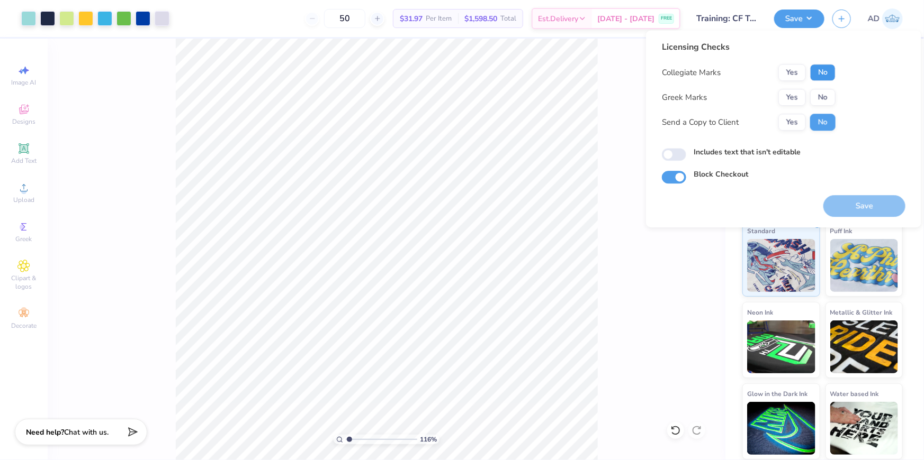
click at [821, 73] on button "No" at bounding box center [822, 72] width 25 height 17
click at [821, 96] on button "No" at bounding box center [822, 97] width 25 height 17
click at [862, 205] on button "Save" at bounding box center [864, 206] width 82 height 22
type input "1.16368413068935"
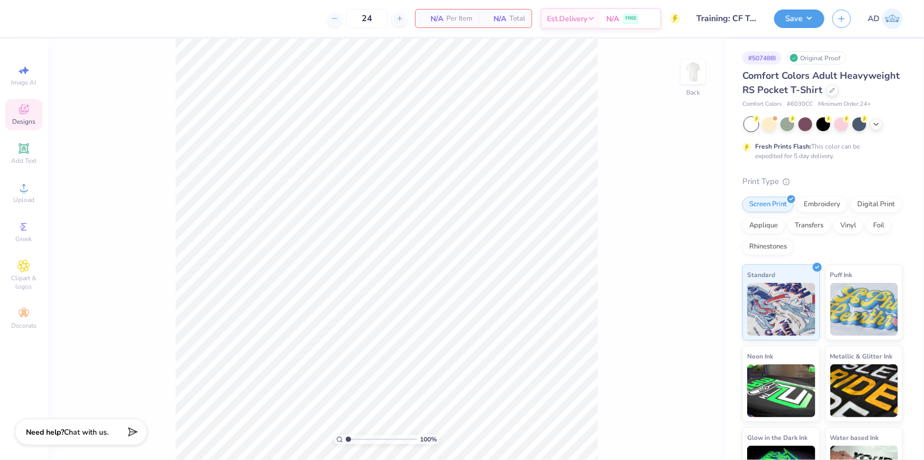
click at [19, 116] on div "Designs" at bounding box center [23, 114] width 37 height 31
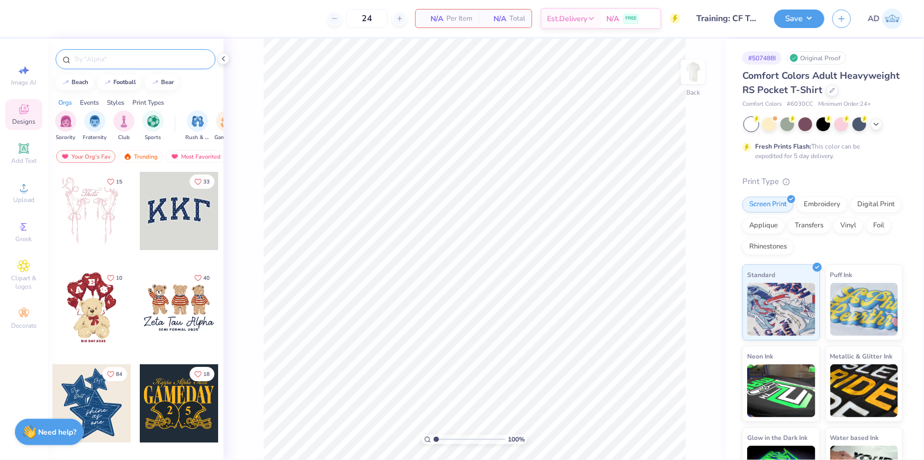
click at [123, 61] on input "text" at bounding box center [140, 59] width 135 height 11
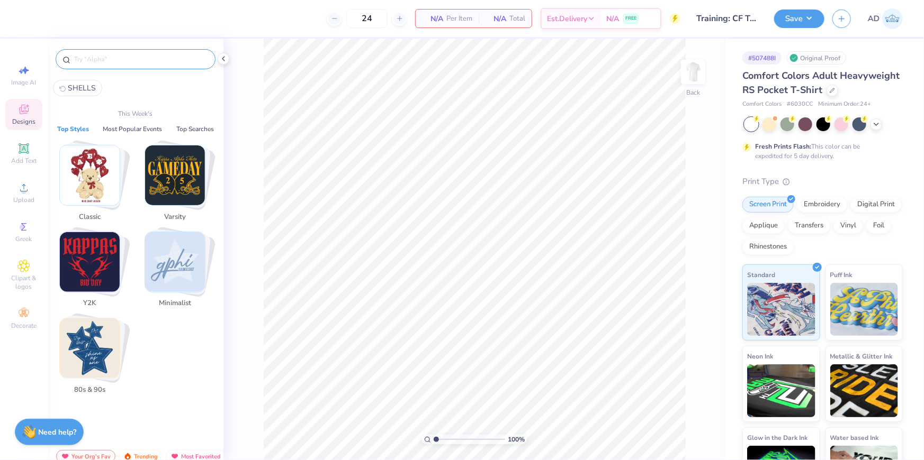
paste input "FPF226214"
type input "FPF226214"
